Goal: Task Accomplishment & Management: Use online tool/utility

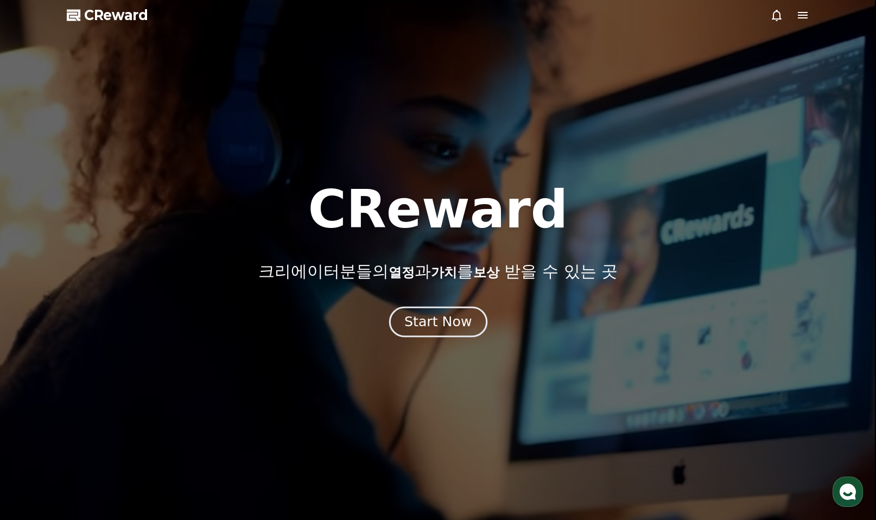
click at [449, 324] on div "Start Now" at bounding box center [437, 322] width 67 height 18
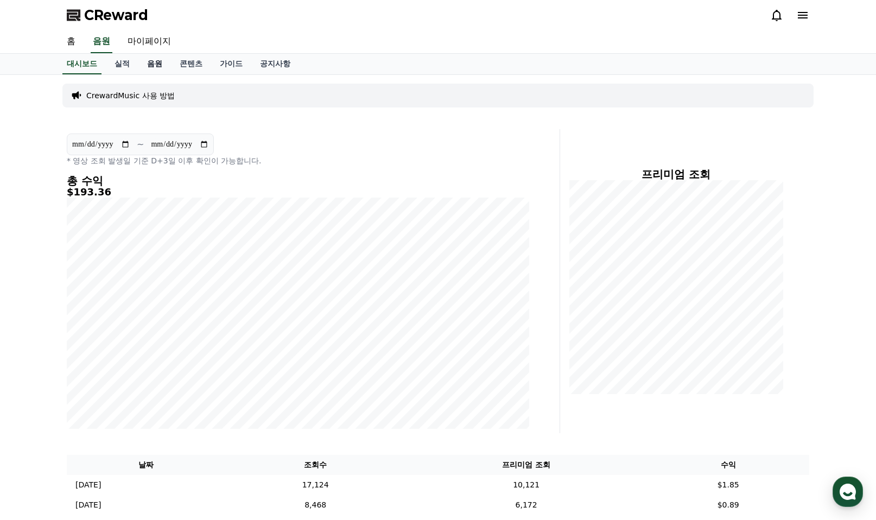
click at [157, 65] on link "음원" at bounding box center [154, 64] width 33 height 21
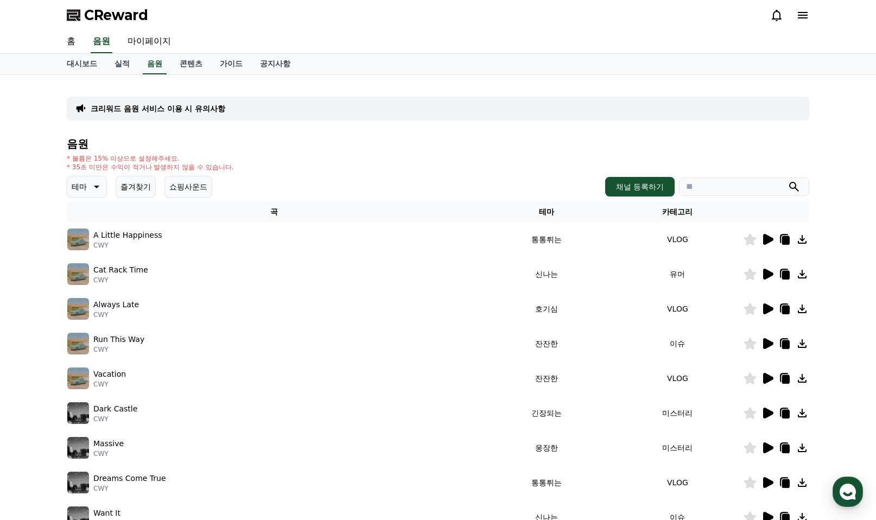
click at [132, 190] on button "즐겨찾기" at bounding box center [136, 187] width 40 height 22
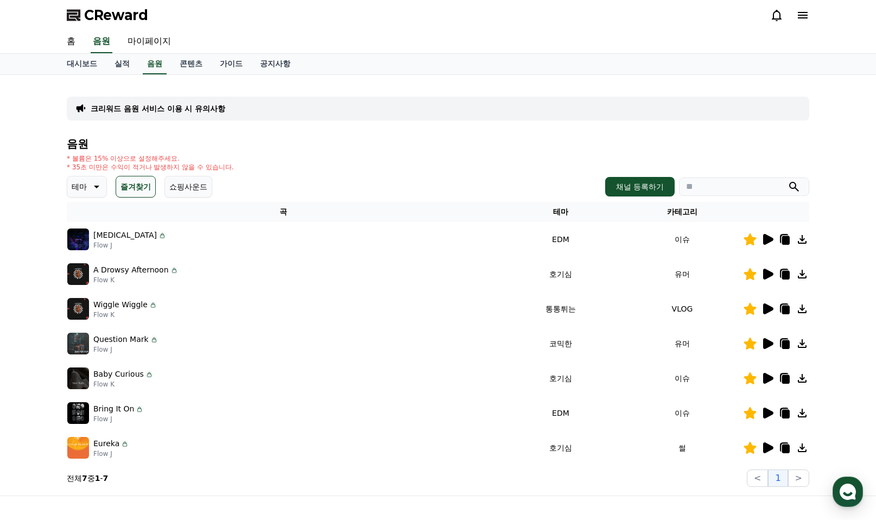
click at [767, 272] on icon at bounding box center [768, 274] width 10 height 11
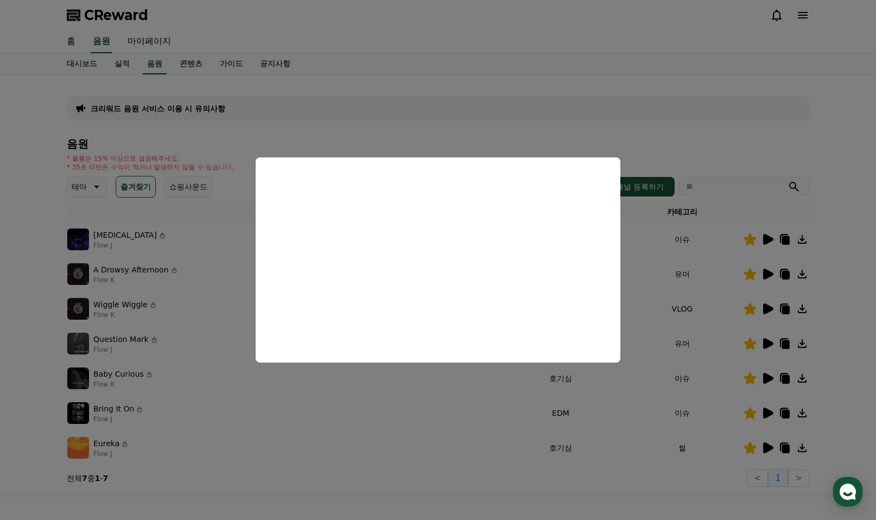
click at [665, 151] on button "close modal" at bounding box center [438, 260] width 876 height 520
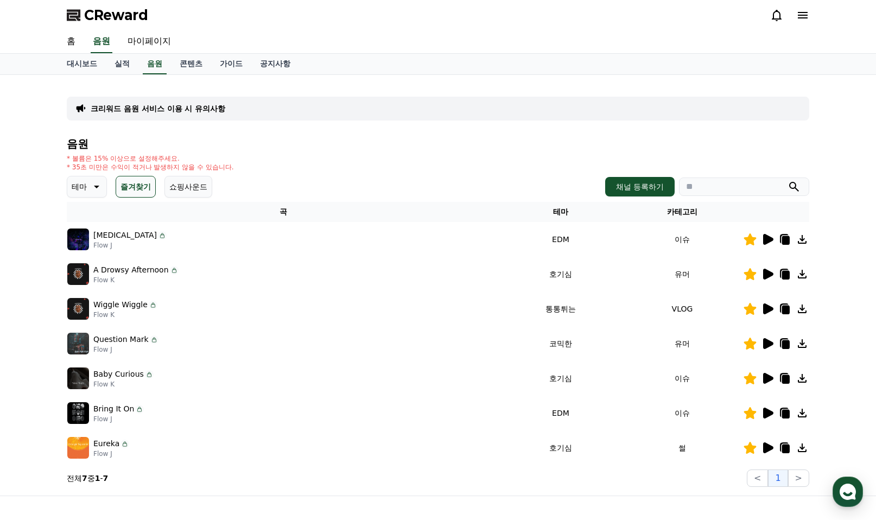
click at [769, 377] on icon at bounding box center [768, 378] width 10 height 11
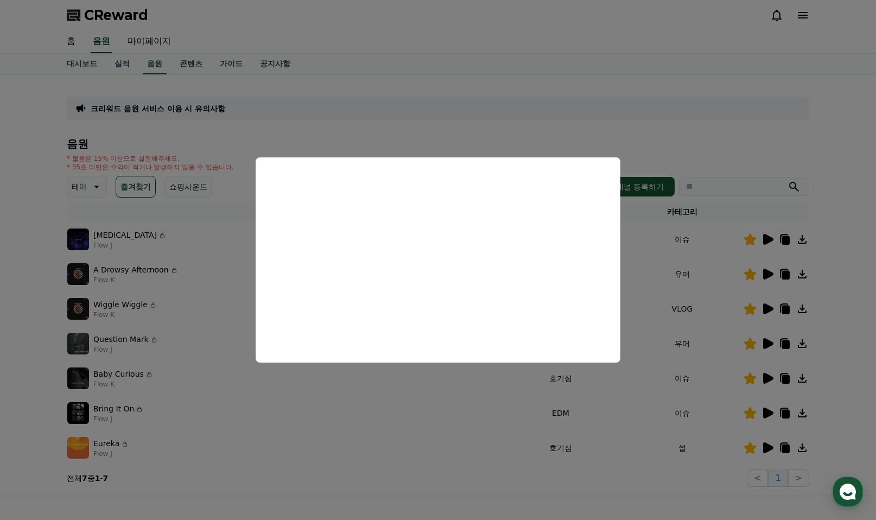
click at [731, 132] on button "close modal" at bounding box center [438, 260] width 876 height 520
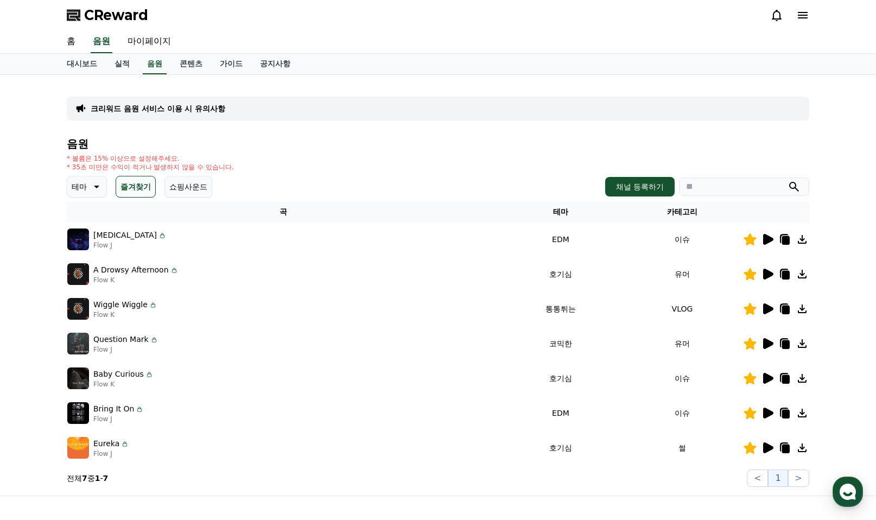
click at [767, 238] on icon at bounding box center [768, 239] width 10 height 11
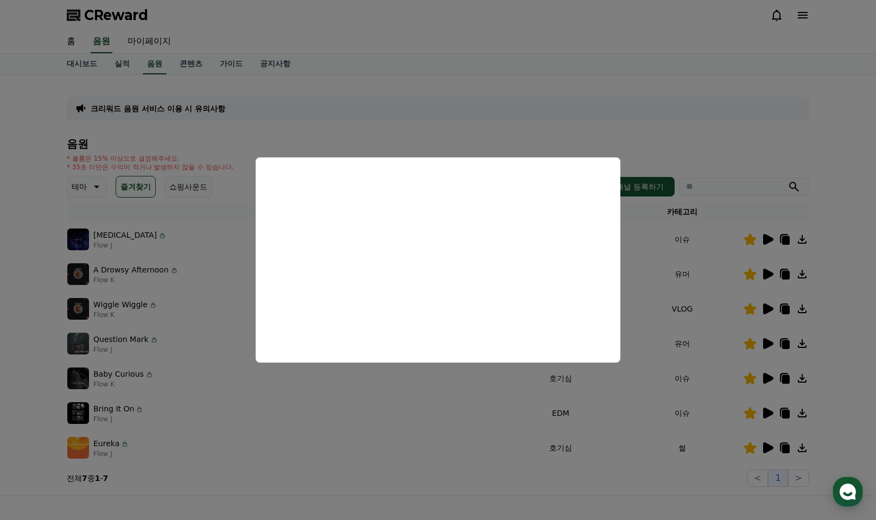
click at [771, 277] on button "close modal" at bounding box center [438, 260] width 876 height 520
click at [770, 274] on icon at bounding box center [768, 274] width 10 height 11
click at [694, 146] on button "close modal" at bounding box center [438, 260] width 876 height 520
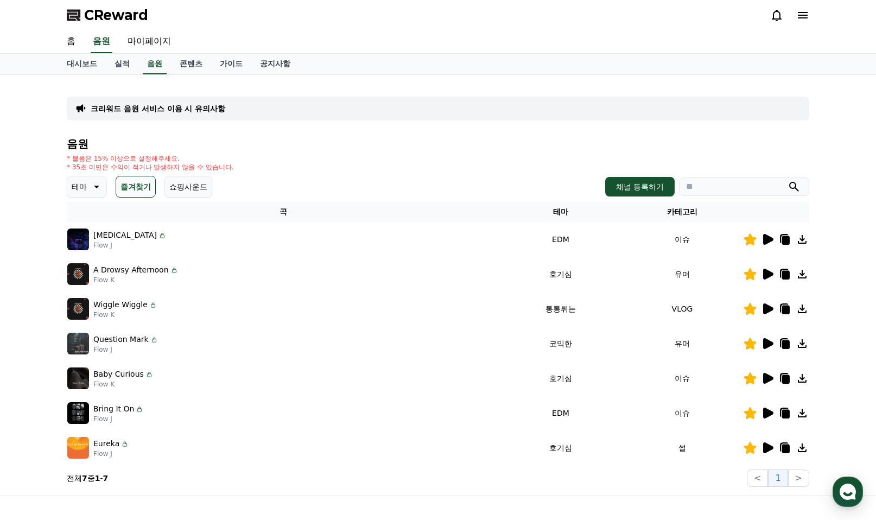
click at [786, 276] on icon at bounding box center [786, 275] width 8 height 9
